Goal: Transaction & Acquisition: Book appointment/travel/reservation

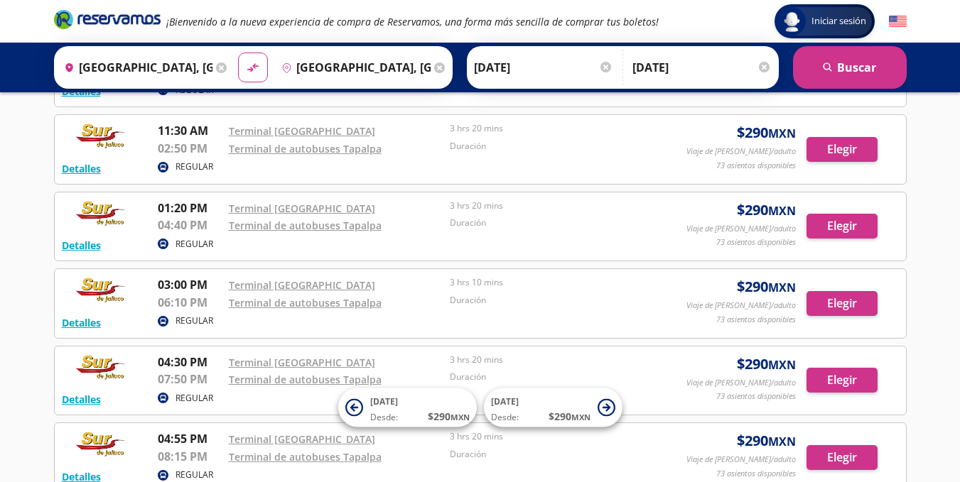
scroll to position [367, 0]
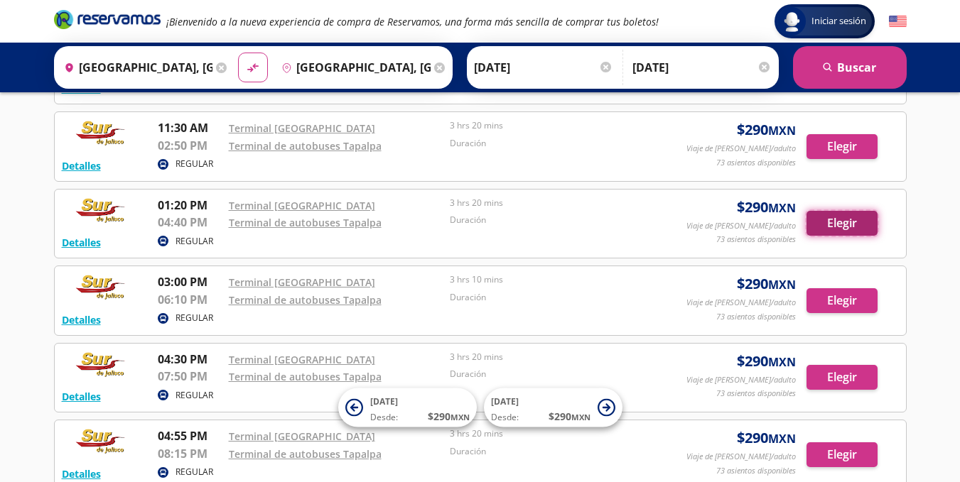
click at [845, 232] on button "Elegir" at bounding box center [841, 223] width 71 height 25
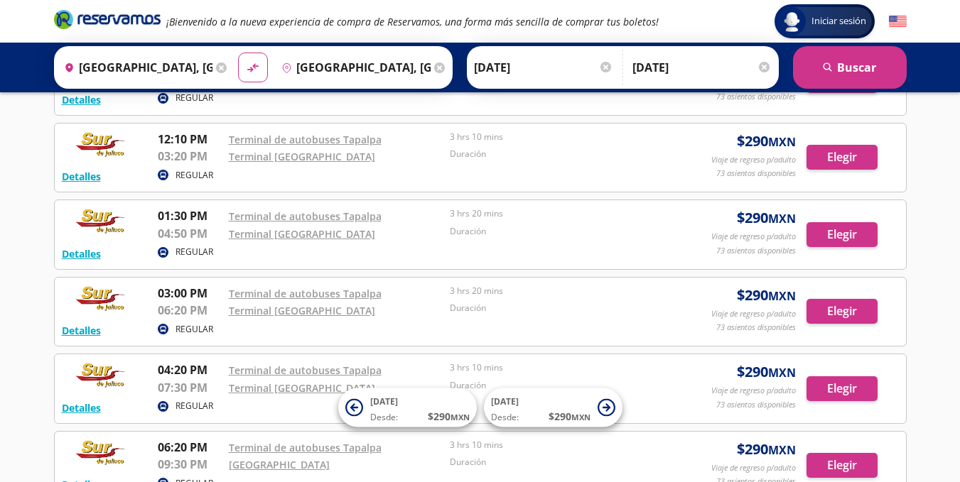
scroll to position [519, 0]
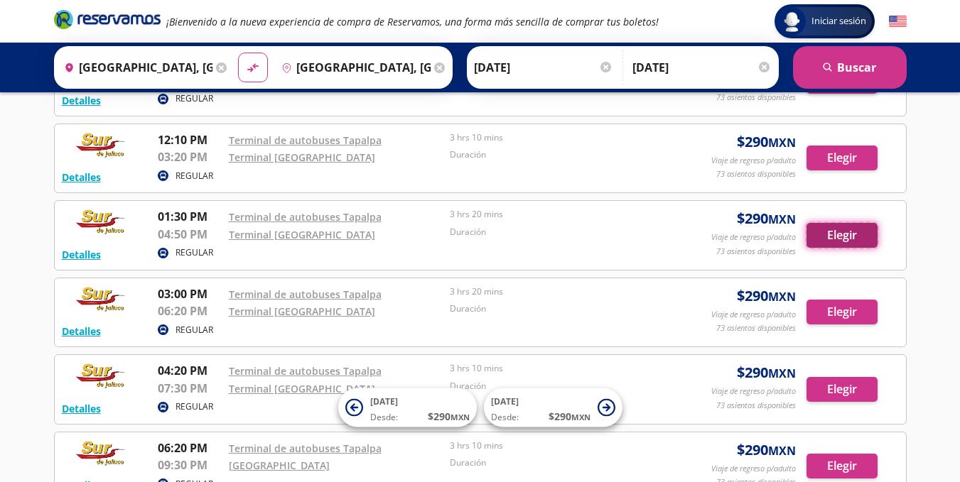
click at [851, 240] on button "Elegir" at bounding box center [841, 235] width 71 height 25
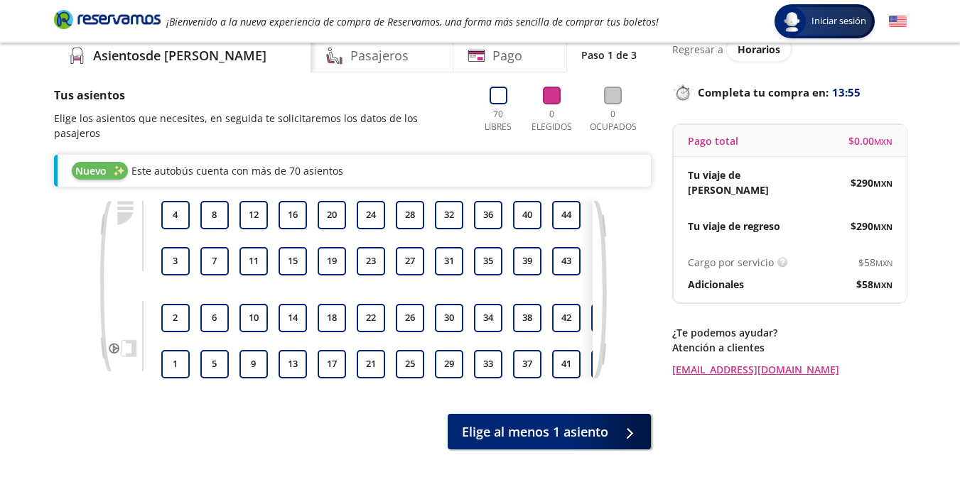
scroll to position [61, 0]
click at [416, 246] on button "27" at bounding box center [410, 260] width 28 height 28
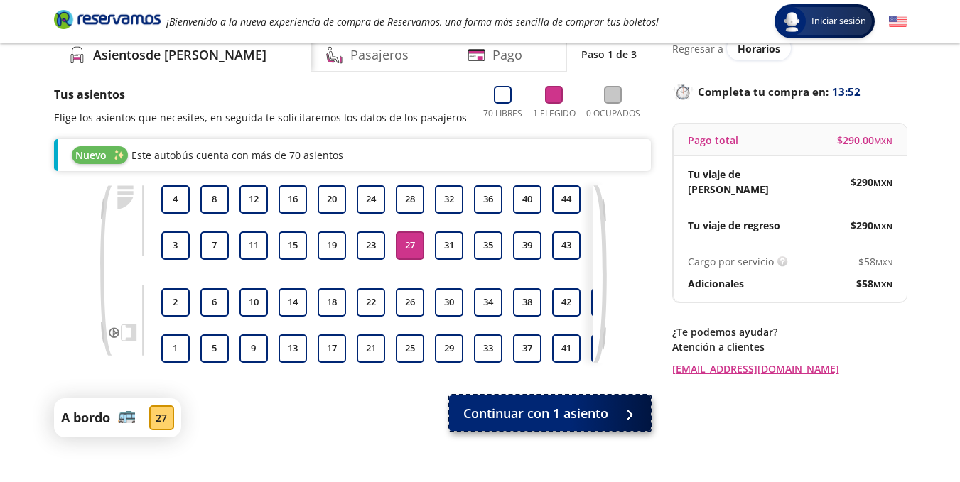
click at [507, 420] on span "Continuar con 1 asiento" at bounding box center [535, 413] width 145 height 19
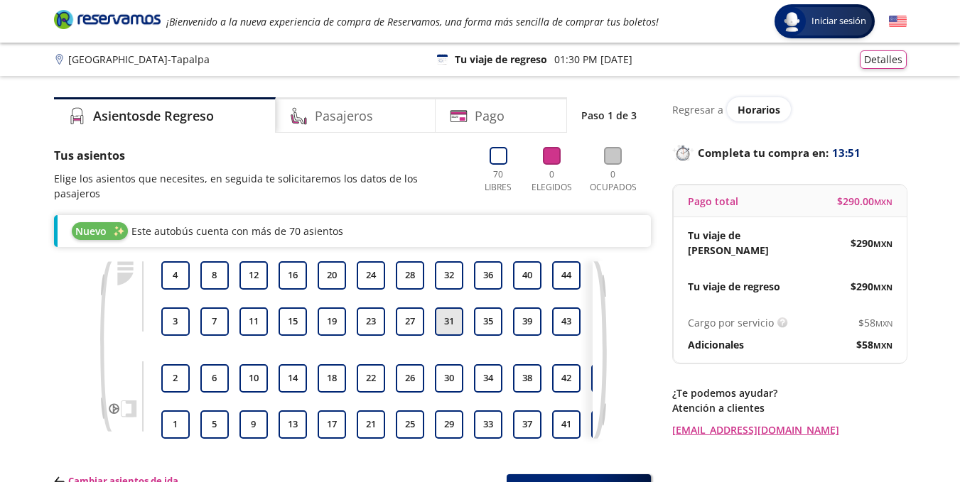
click at [436, 308] on button "31" at bounding box center [449, 322] width 28 height 28
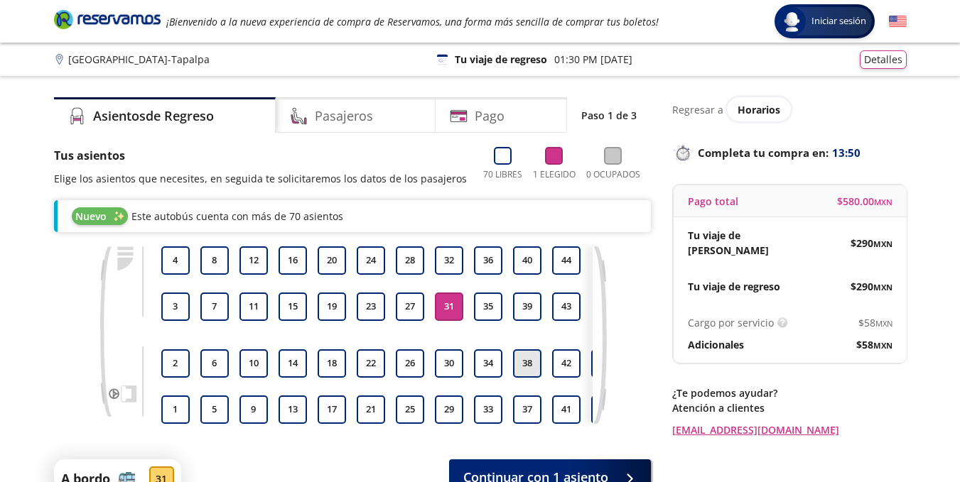
scroll to position [141, 0]
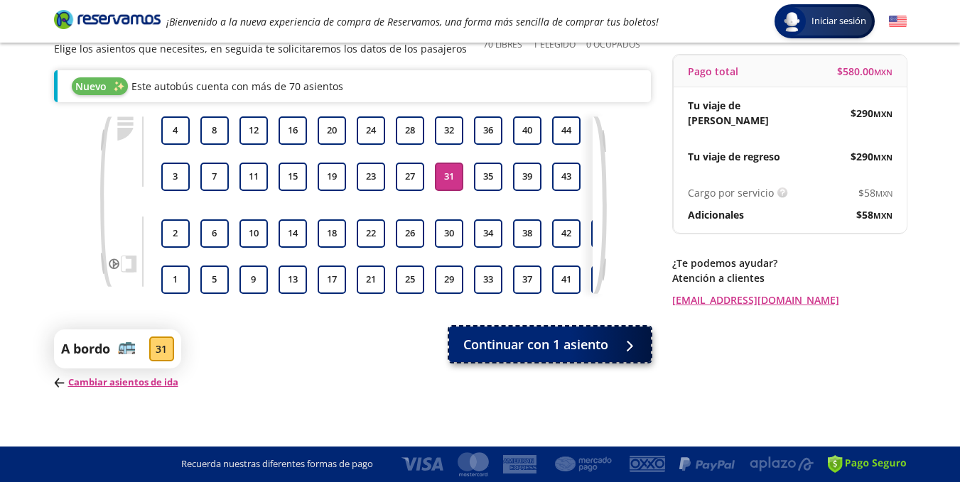
click at [526, 347] on span "Continuar con 1 asiento" at bounding box center [535, 344] width 145 height 19
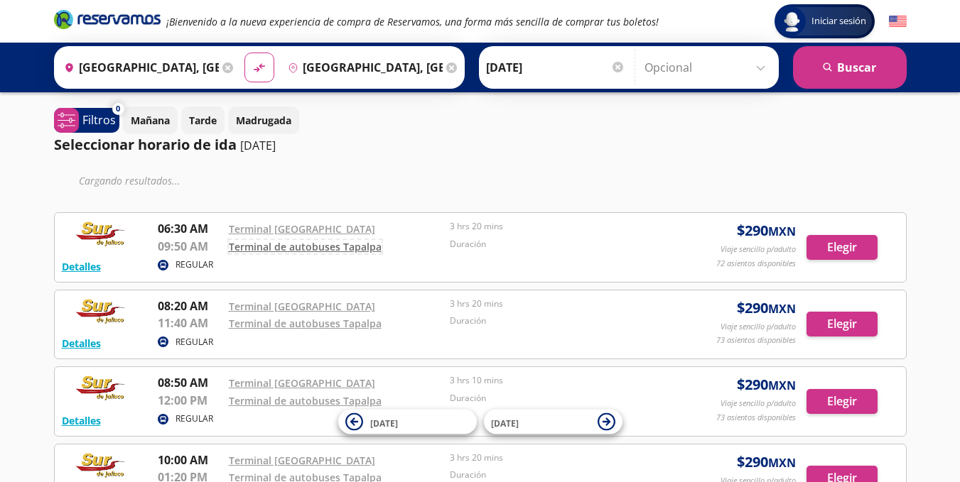
click at [295, 247] on link "Terminal de autobuses Tapalpa" at bounding box center [305, 246] width 153 height 13
